Goal: Check status: Check status

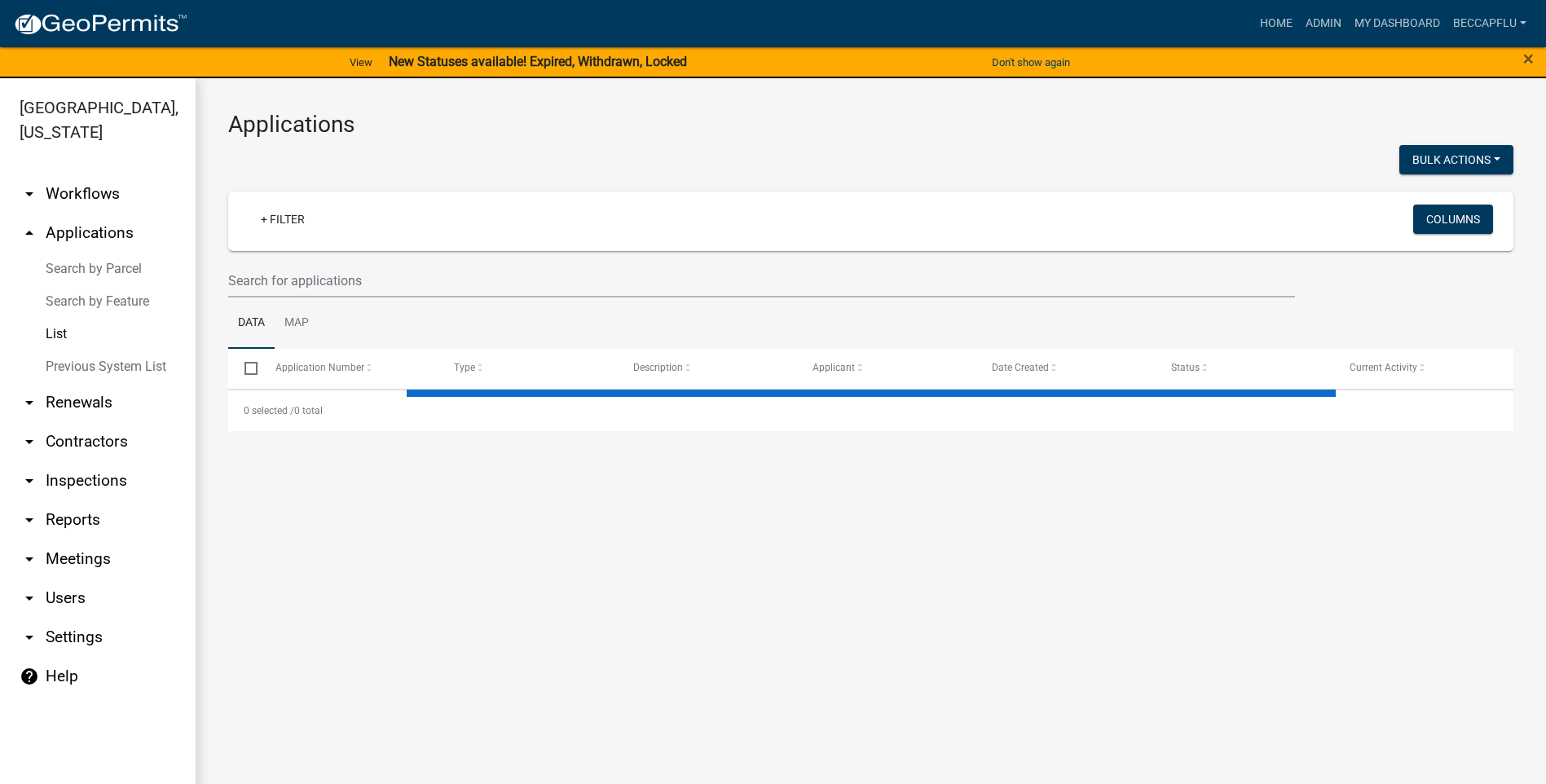
select select "3: 100"
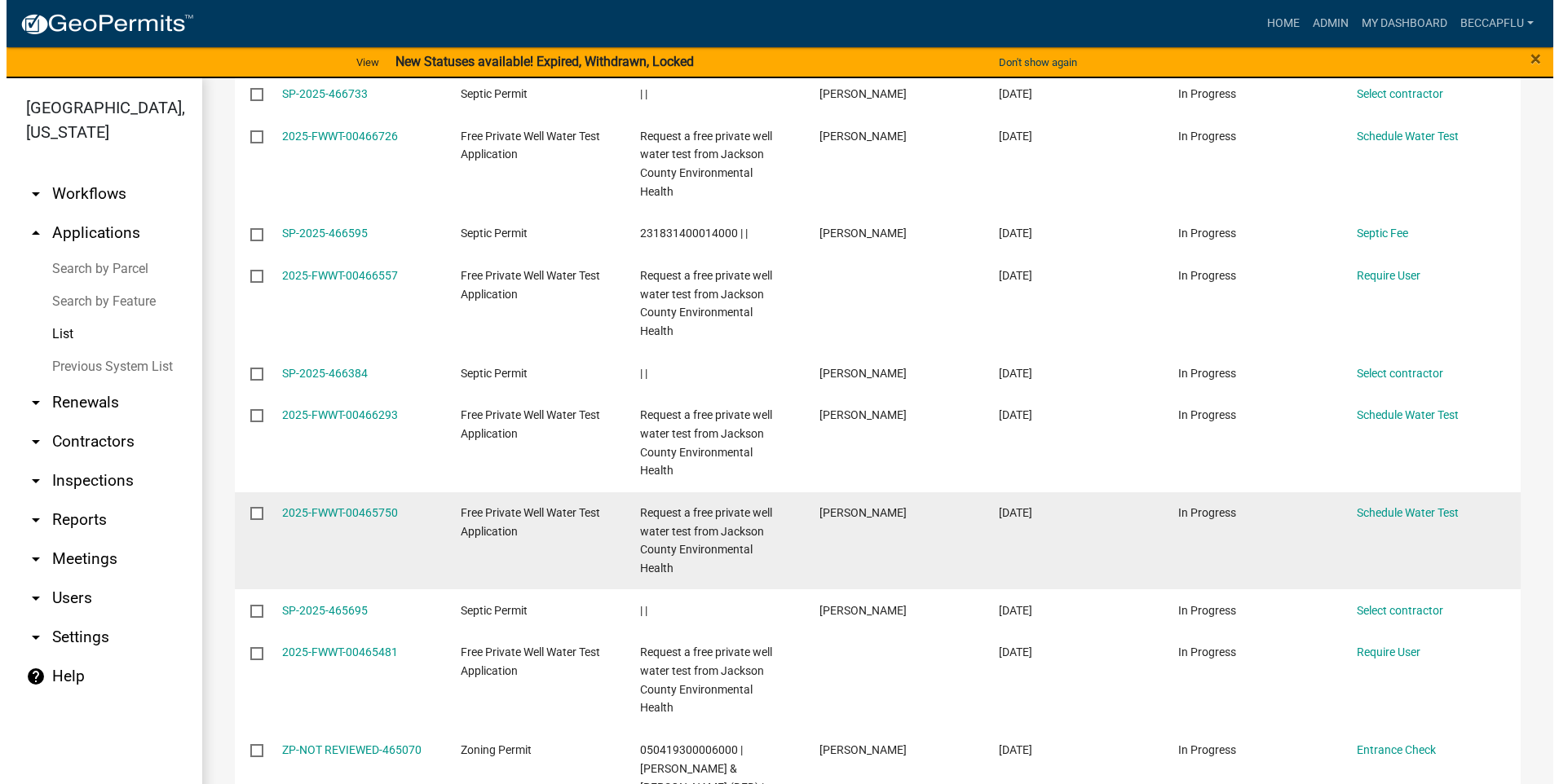
scroll to position [325, 0]
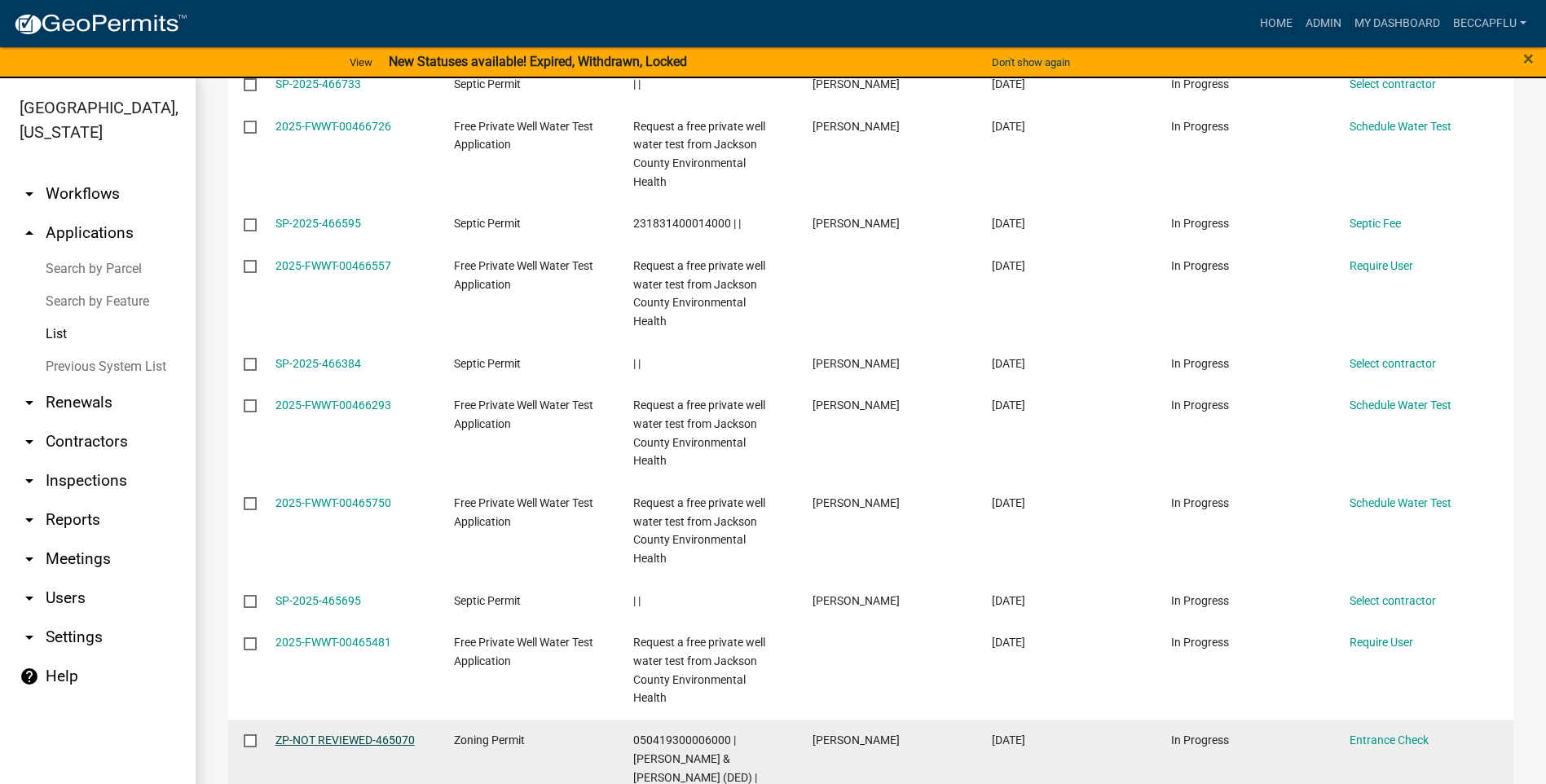
click at [343, 734] on link "ZP-NOT REVIEWED-465070" at bounding box center [344, 740] width 139 height 13
